Goal: Task Accomplishment & Management: Use online tool/utility

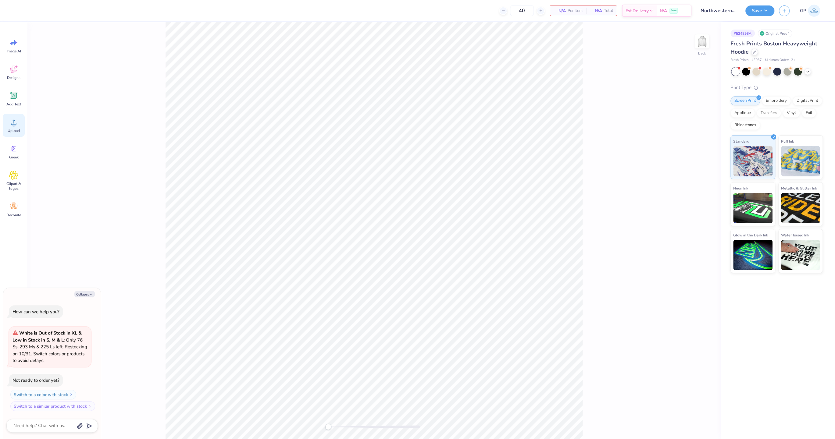
click at [10, 116] on div "Upload" at bounding box center [14, 125] width 22 height 23
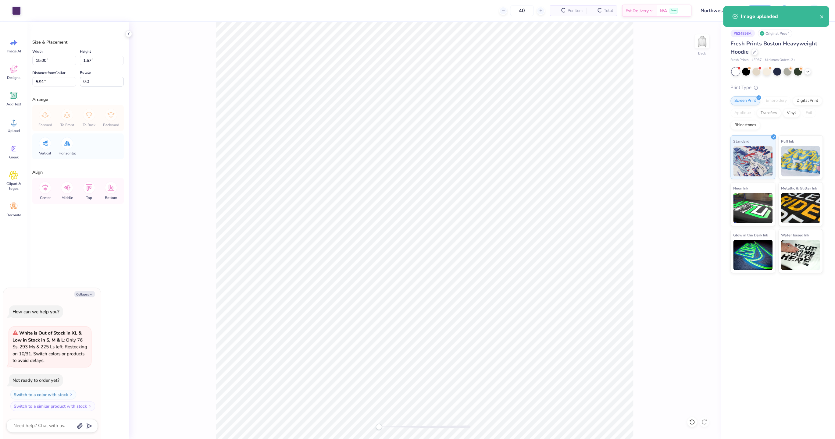
type textarea "x"
click at [51, 58] on input "15.00" at bounding box center [54, 60] width 44 height 9
type input "4"
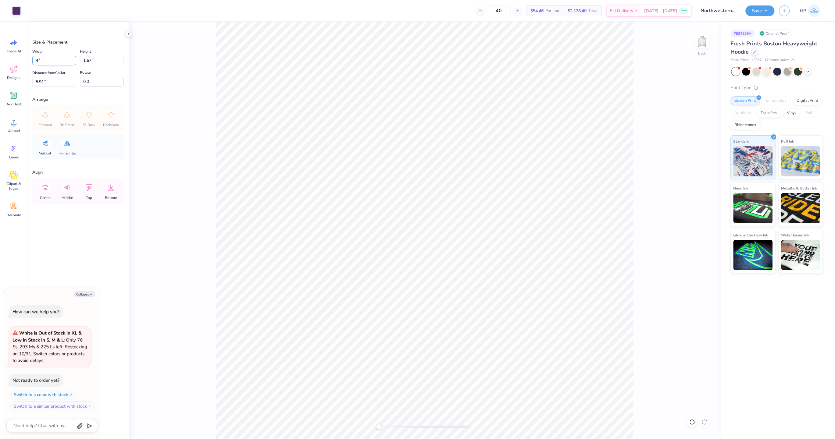
type textarea "x"
type input "4.00"
type input "0.45"
type input "6.53"
click at [55, 59] on input "4.00" at bounding box center [54, 60] width 44 height 9
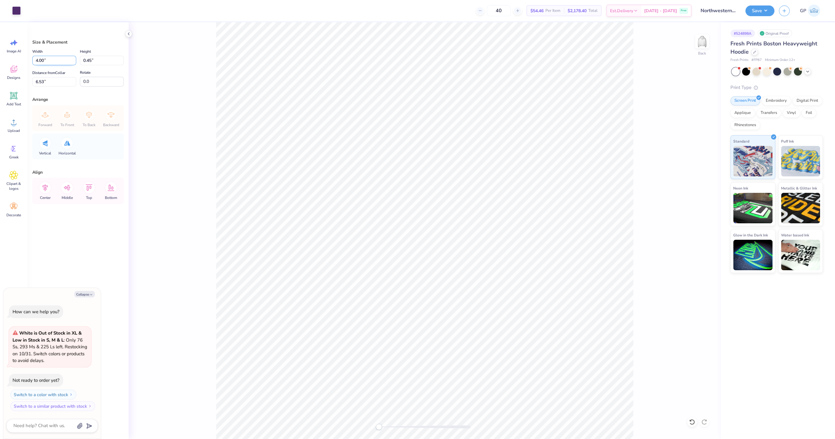
click at [55, 59] on input "4.00" at bounding box center [54, 60] width 44 height 9
type input "3.5"
type textarea "x"
type input "3.50"
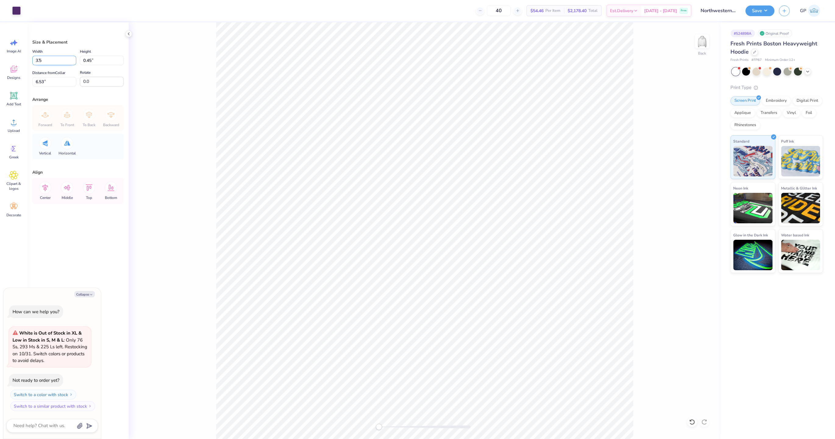
type input "0.39"
type input "6.55"
type textarea "x"
click at [63, 82] on input "6.55" at bounding box center [54, 81] width 44 height 9
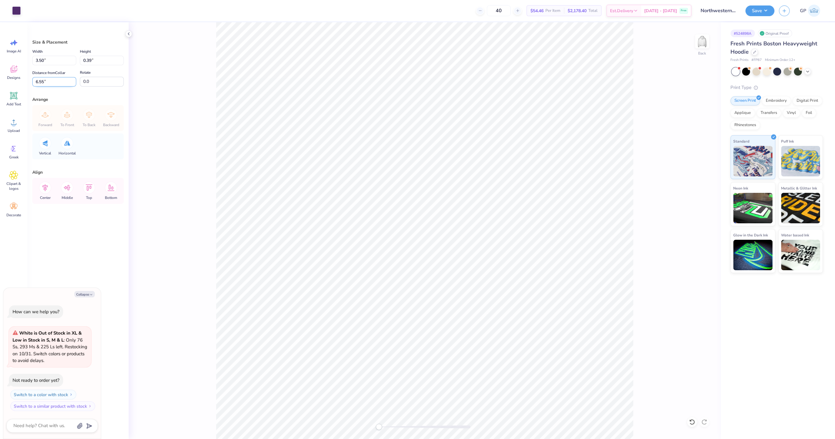
click at [63, 82] on input "6.55" at bounding box center [54, 81] width 44 height 9
type input "3"
click at [703, 42] on img at bounding box center [702, 41] width 24 height 24
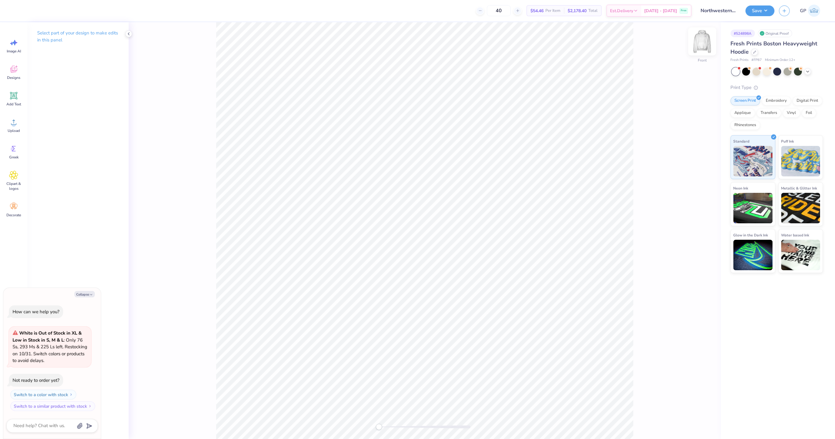
click at [703, 45] on img at bounding box center [702, 41] width 24 height 24
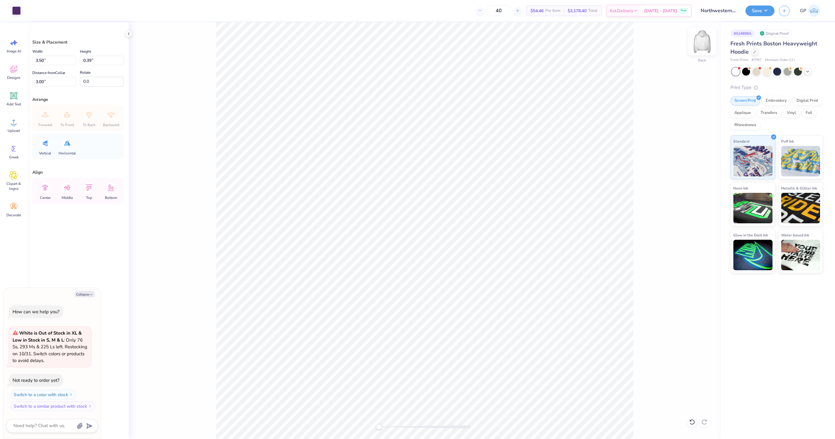
click at [700, 44] on img at bounding box center [702, 41] width 24 height 24
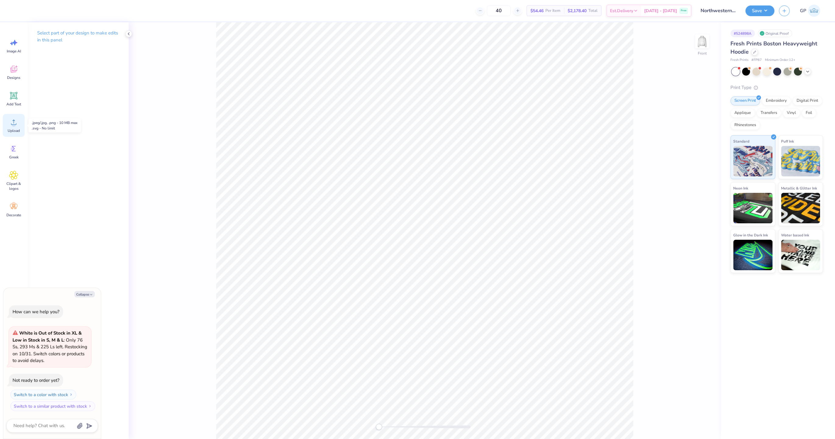
click at [16, 127] on div "Upload" at bounding box center [14, 125] width 22 height 23
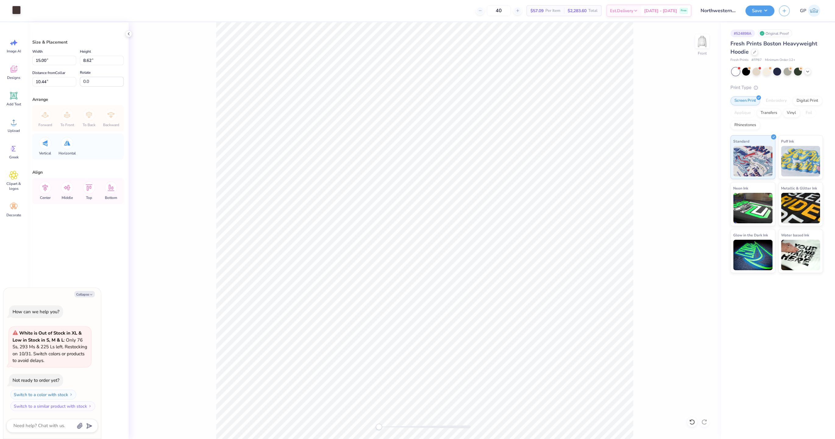
click at [18, 9] on div at bounding box center [16, 10] width 9 height 9
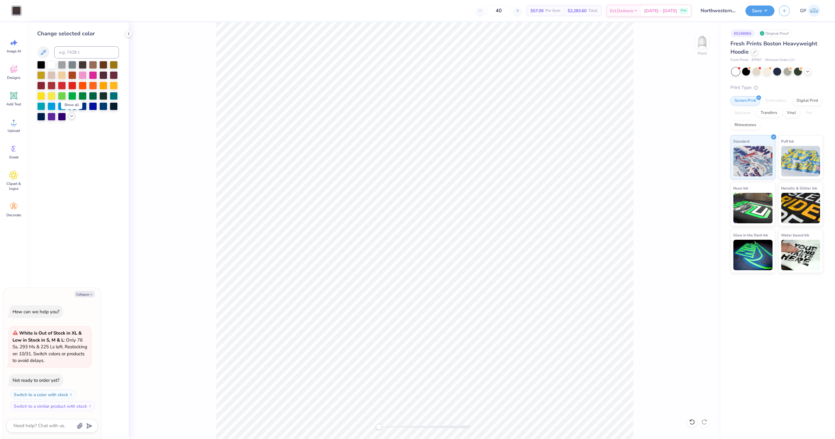
click at [70, 116] on icon at bounding box center [71, 116] width 5 height 5
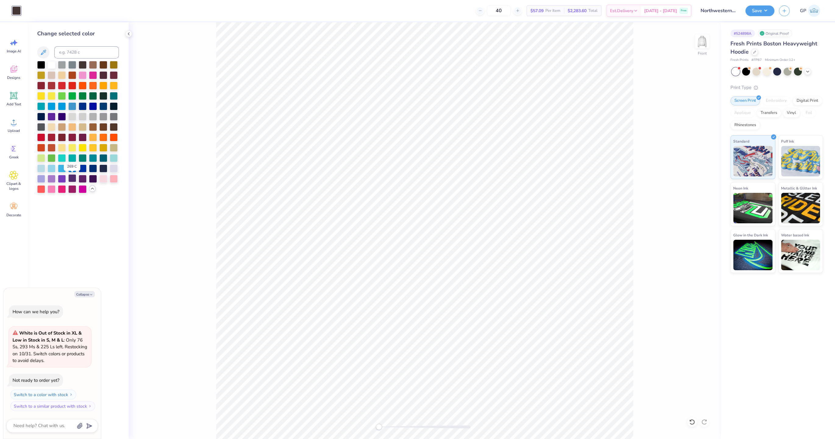
click at [69, 179] on div at bounding box center [72, 178] width 8 height 8
click at [108, 243] on div "Change selected color" at bounding box center [77, 230] width 101 height 417
click at [165, 71] on div "Front" at bounding box center [425, 230] width 592 height 417
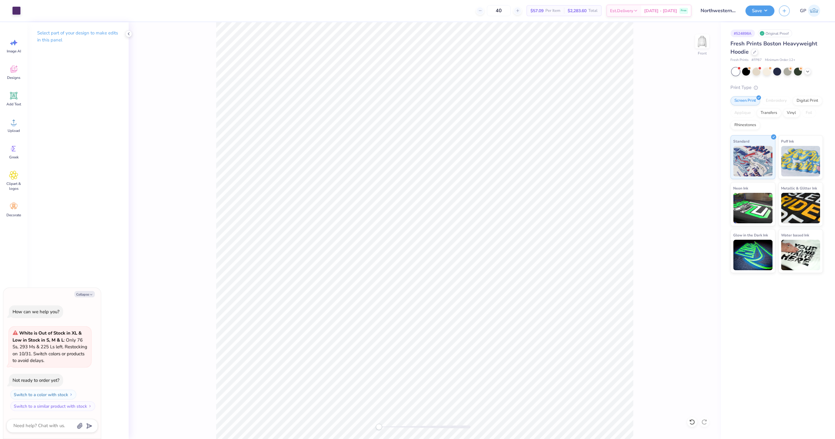
type textarea "x"
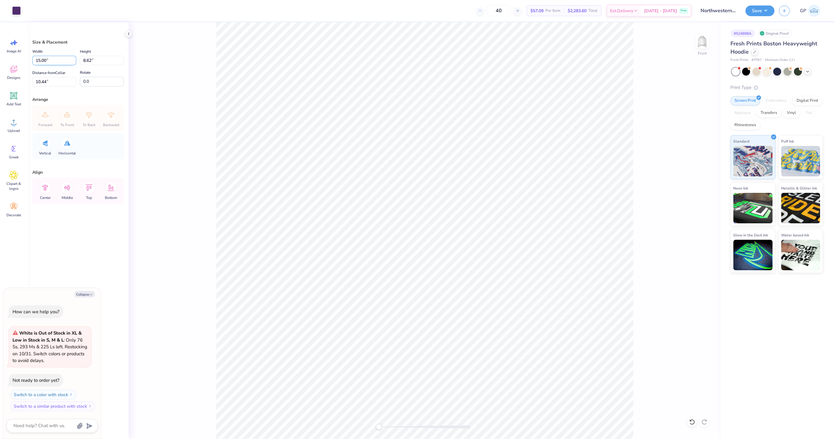
click at [45, 59] on input "15.00" at bounding box center [54, 60] width 44 height 9
type input "12.5"
type textarea "x"
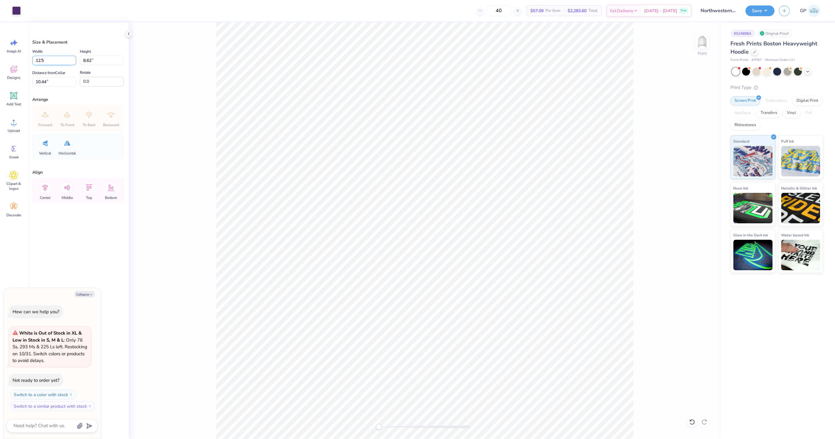
type input "12.50"
type input "7.18"
click at [49, 82] on input "11.16" at bounding box center [54, 81] width 44 height 9
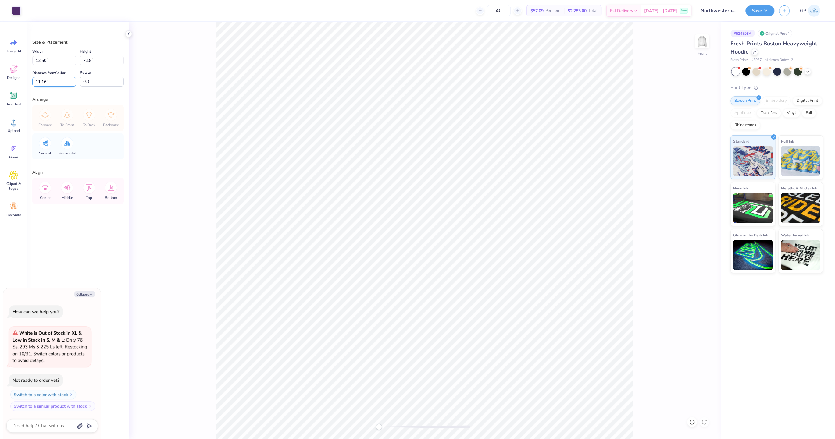
type input "5"
type input "6"
click at [753, 11] on button "Save" at bounding box center [759, 10] width 29 height 11
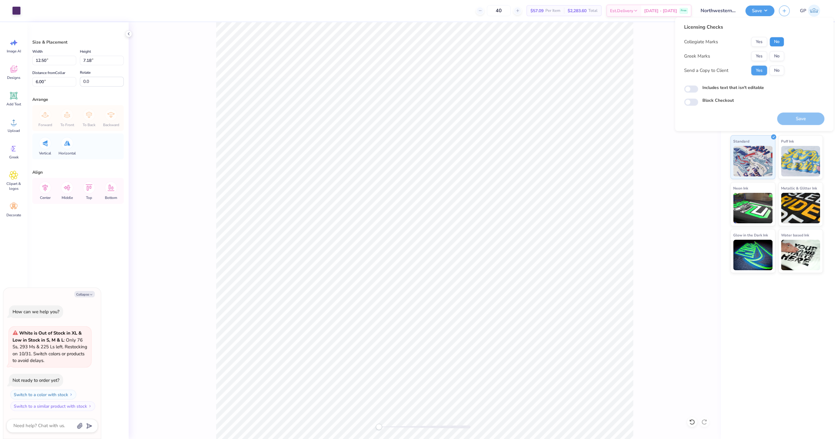
click at [782, 43] on button "No" at bounding box center [776, 42] width 15 height 10
click at [779, 58] on button "No" at bounding box center [776, 56] width 15 height 10
type textarea "x"
drag, startPoint x: 694, startPoint y: 87, endPoint x: 739, endPoint y: 100, distance: 47.2
click at [694, 87] on input "Includes text that isn't editable" at bounding box center [691, 89] width 14 height 7
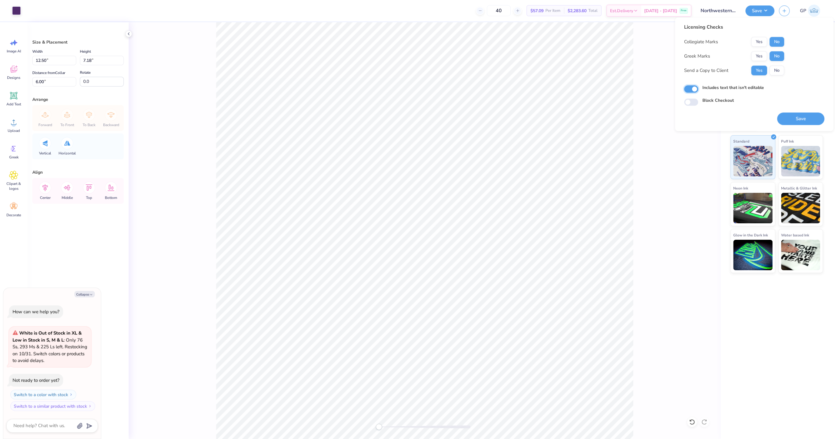
checkbox input "true"
drag, startPoint x: 789, startPoint y: 116, endPoint x: 808, endPoint y: 112, distance: 19.9
click at [789, 116] on button "Save" at bounding box center [800, 118] width 47 height 12
type textarea "x"
